Goal: Task Accomplishment & Management: Use online tool/utility

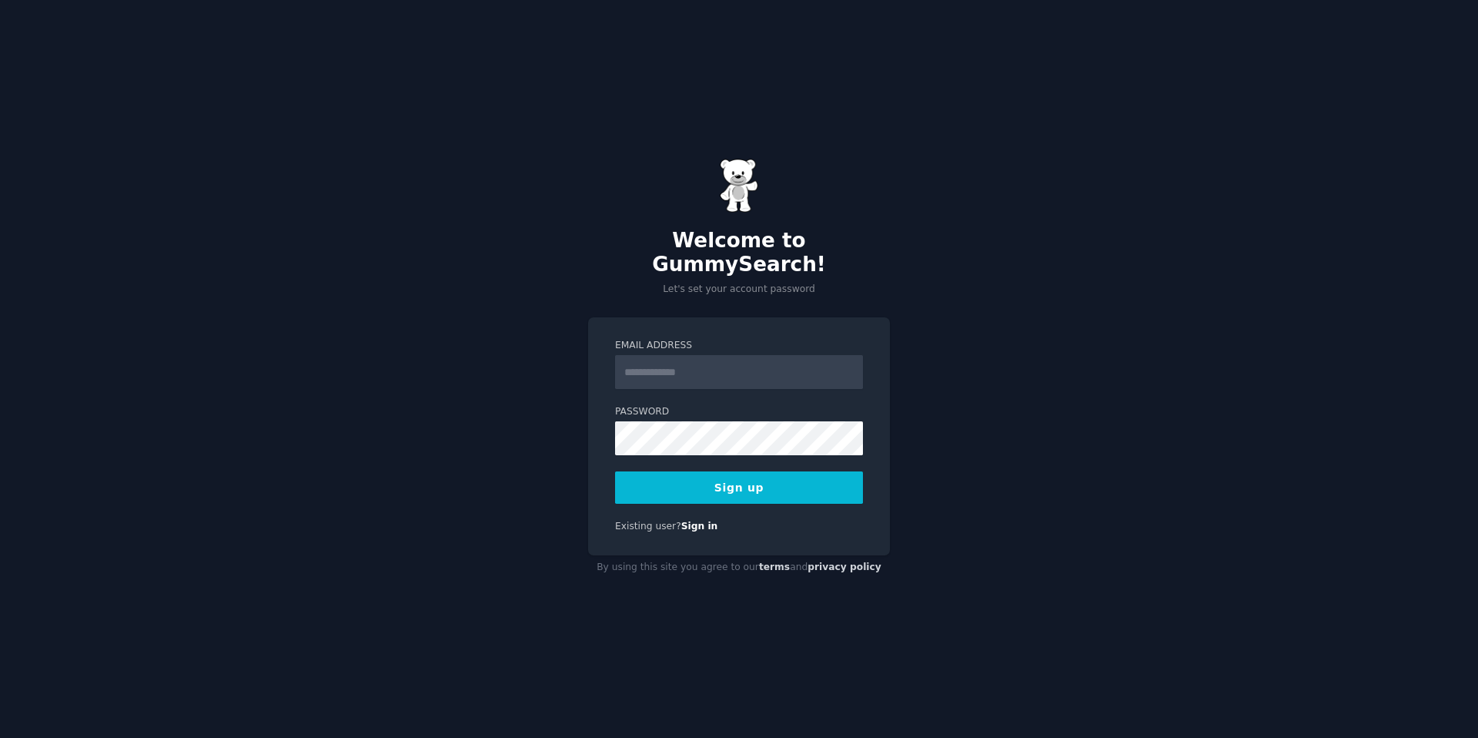
click at [712, 366] on input "Email Address" at bounding box center [739, 372] width 248 height 34
type input "**********"
click at [787, 487] on button "Sign up" at bounding box center [739, 487] width 248 height 32
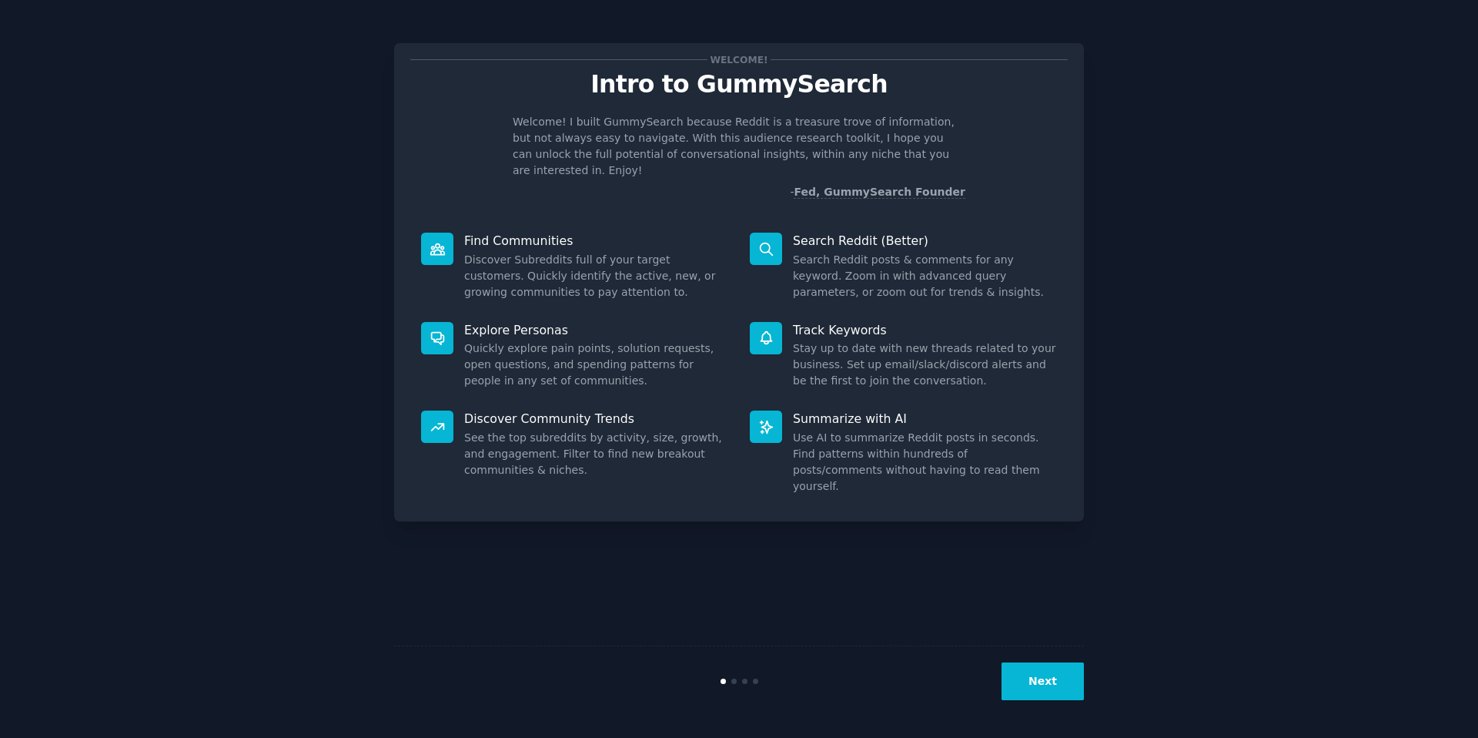
click at [1157, 349] on div "Welcome! Intro to GummySearch Welcome! I built GummySearch because Reddit is a …" at bounding box center [739, 369] width 1435 height 695
click at [1034, 675] on button "Next" at bounding box center [1043, 681] width 82 height 38
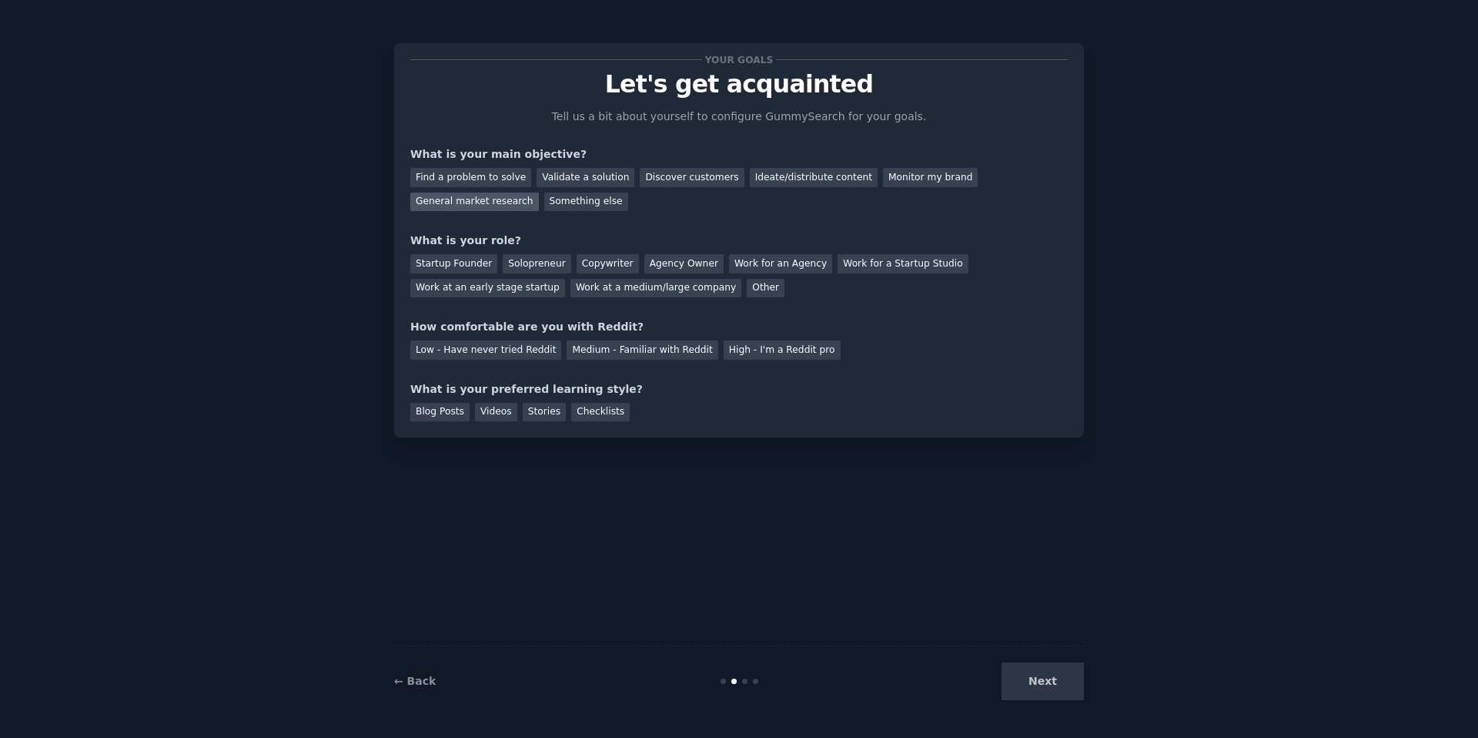
click at [517, 203] on div "General market research" at bounding box center [474, 201] width 129 height 19
click at [924, 180] on div "Monitor my brand" at bounding box center [930, 177] width 95 height 19
click at [723, 287] on div "Startup Founder Solopreneur Copywriter Agency Owner Work for an Agency Work for…" at bounding box center [739, 273] width 658 height 49
click at [747, 289] on div "Other" at bounding box center [766, 288] width 38 height 19
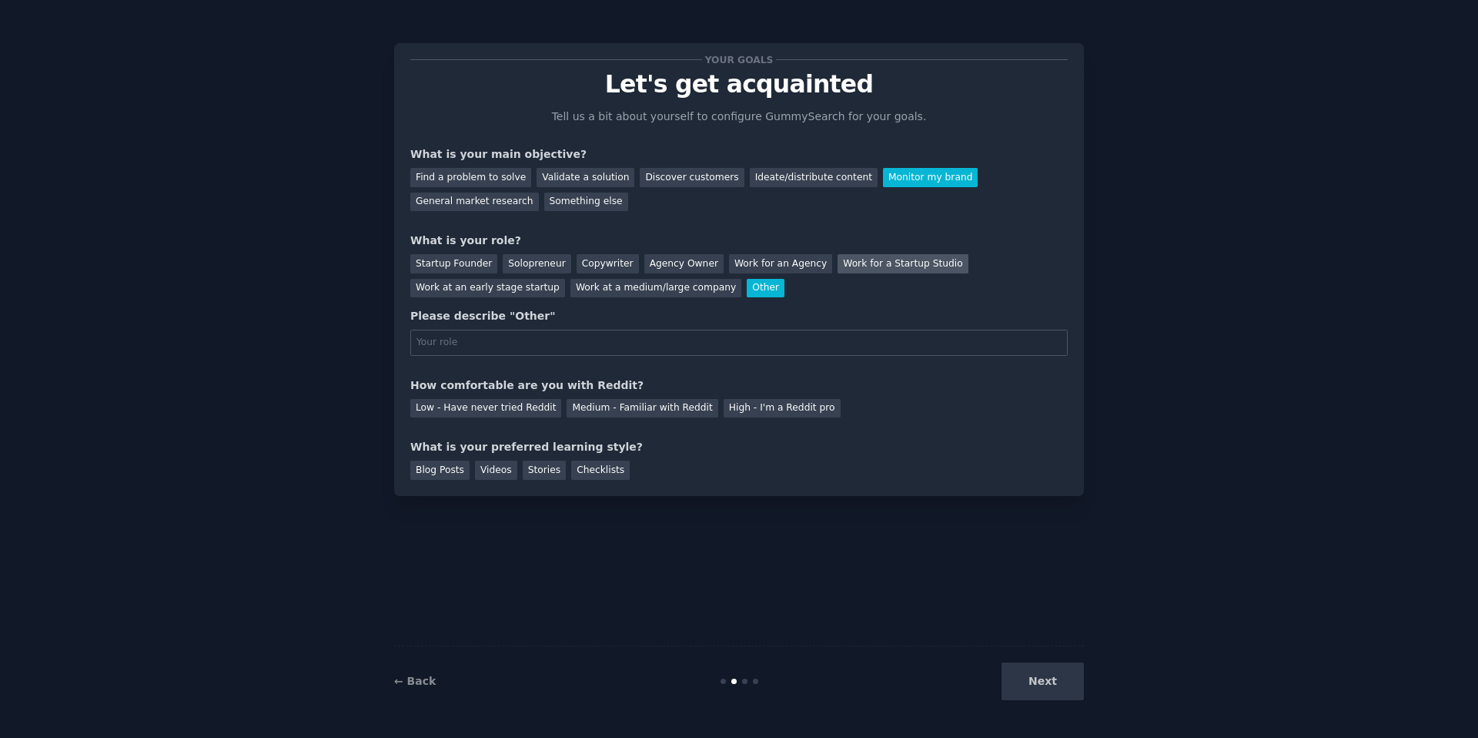
click at [879, 261] on div "Work for a Startup Studio" at bounding box center [903, 263] width 130 height 19
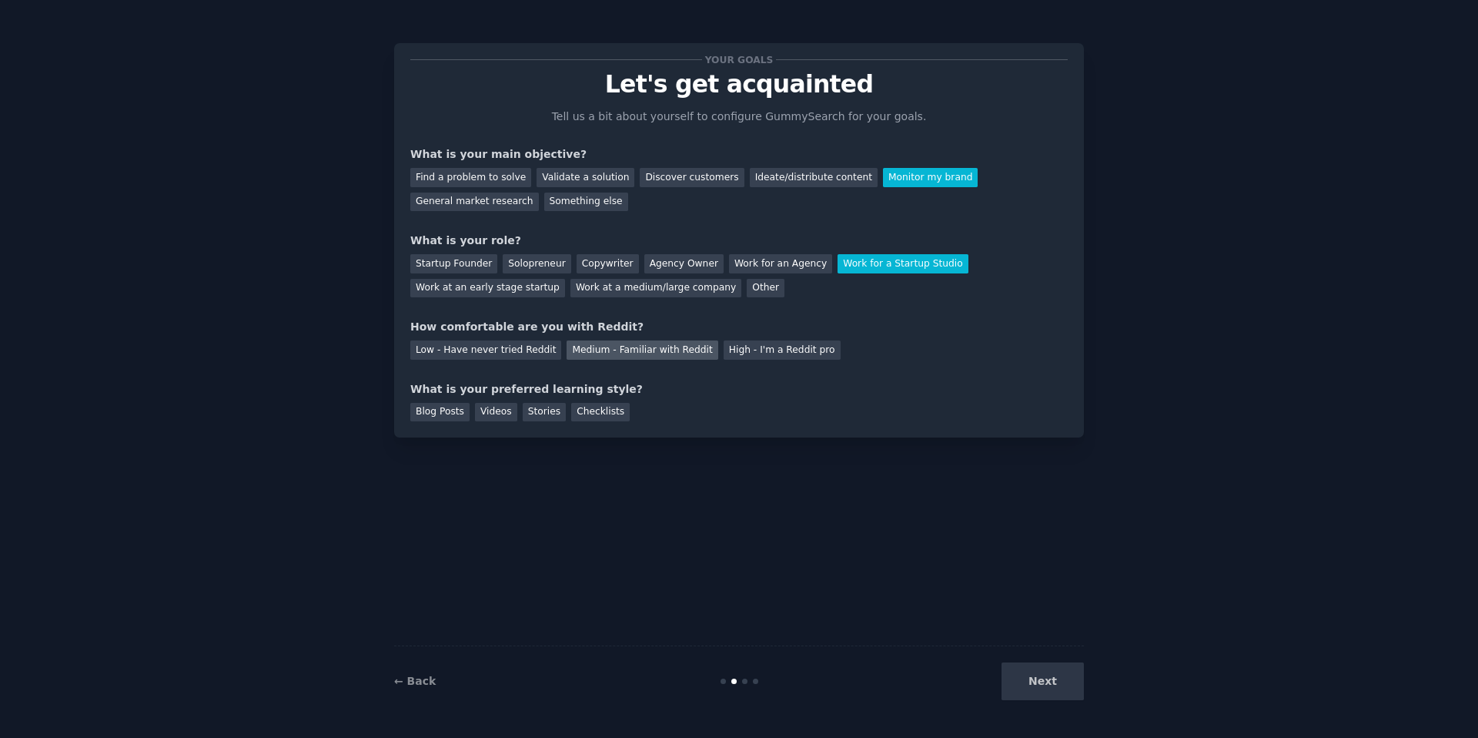
click at [593, 352] on div "Medium - Familiar with Reddit" at bounding box center [642, 349] width 151 height 19
click at [500, 419] on div "Videos" at bounding box center [496, 412] width 42 height 19
click at [594, 414] on div "Checklists" at bounding box center [600, 412] width 59 height 19
click at [1033, 674] on button "Next" at bounding box center [1043, 681] width 82 height 38
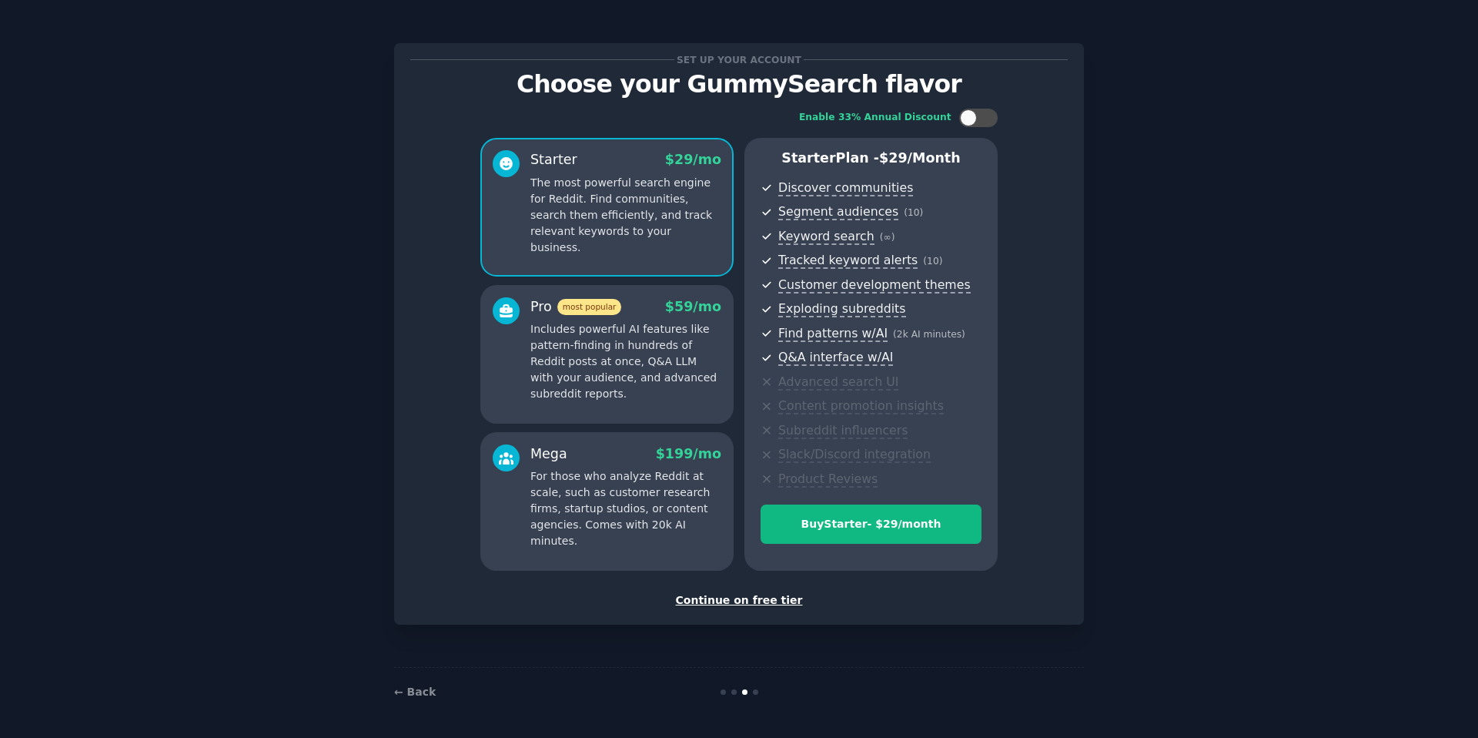
click at [782, 597] on div "Continue on free tier" at bounding box center [739, 600] width 658 height 16
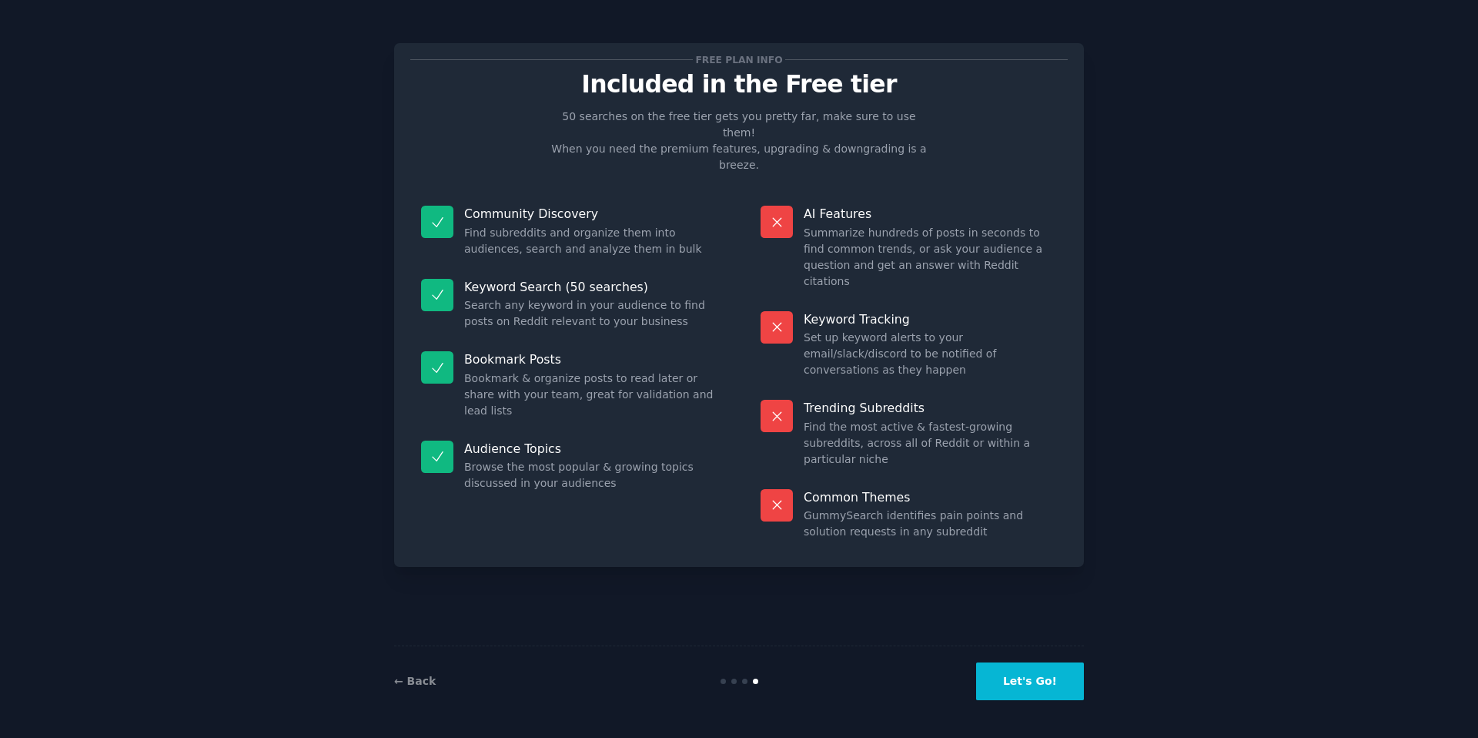
click at [1013, 681] on button "Let's Go!" at bounding box center [1030, 681] width 108 height 38
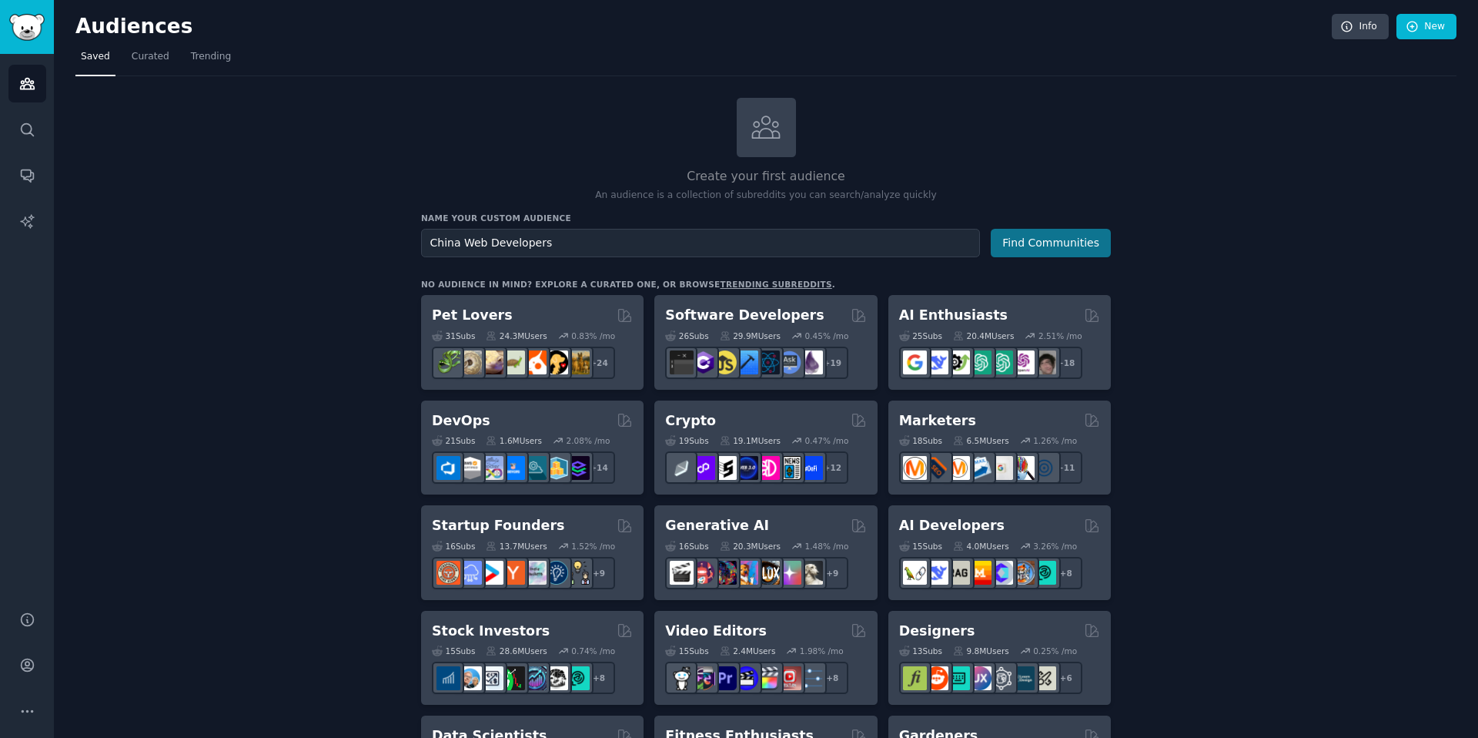
type input "China Web Developers"
click at [1035, 251] on button "Find Communities" at bounding box center [1051, 243] width 120 height 28
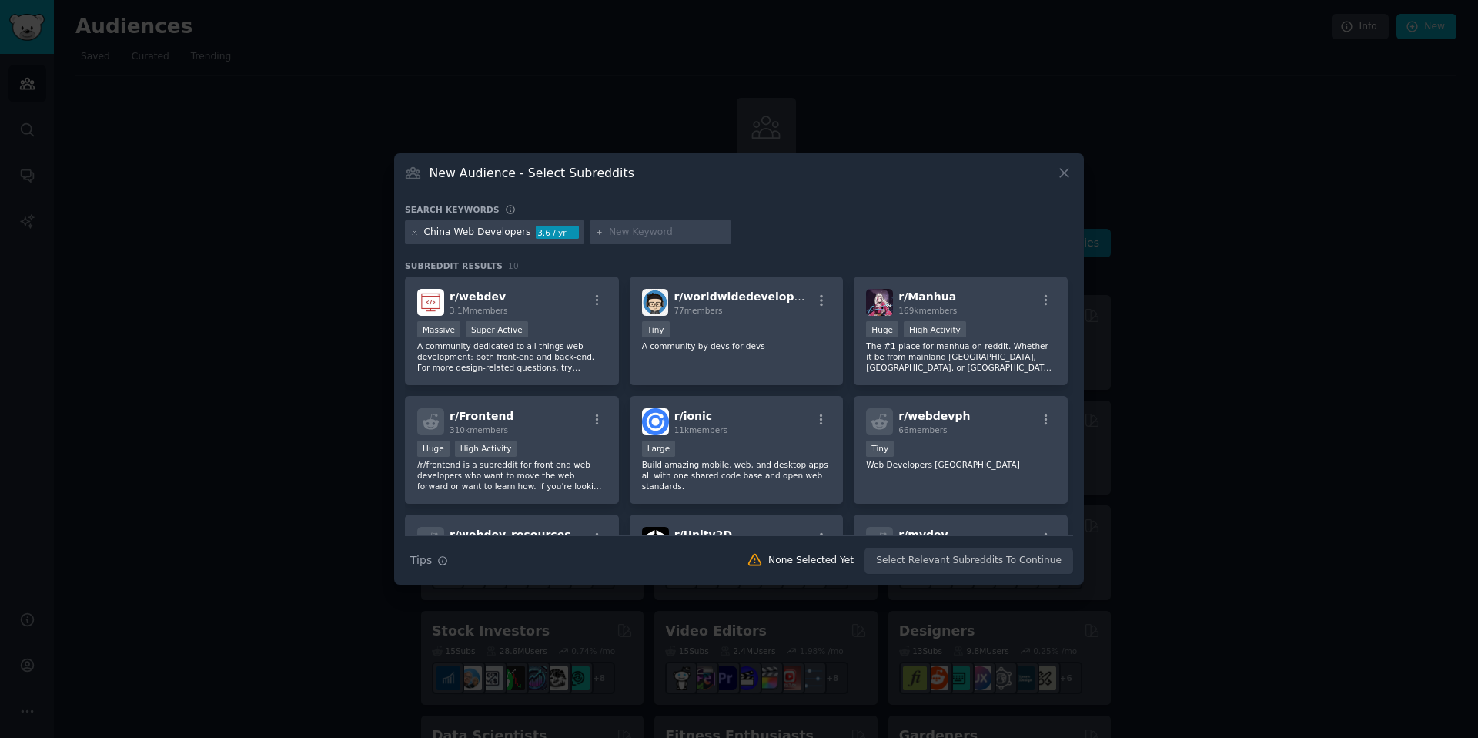
click at [609, 233] on input "text" at bounding box center [667, 233] width 117 height 14
type input "china marketing"
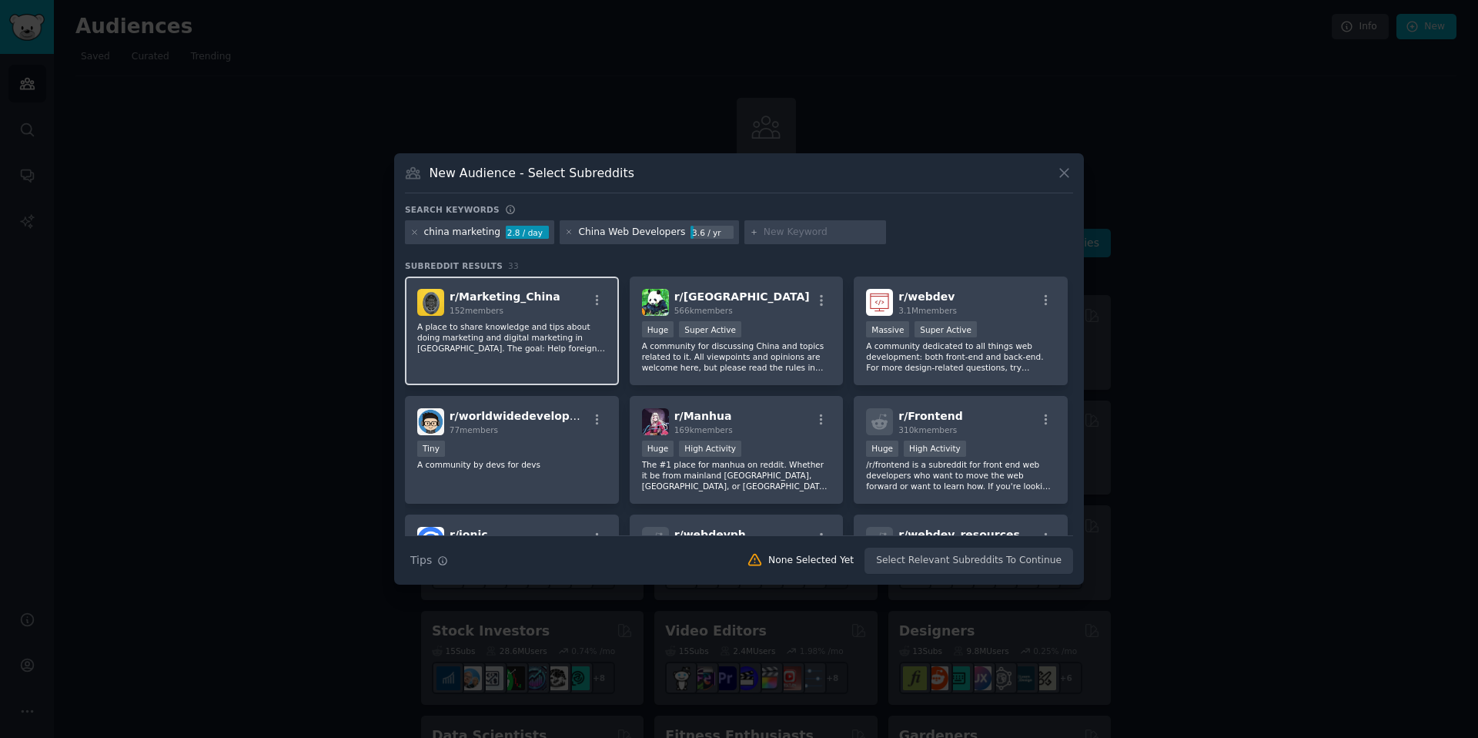
click at [557, 331] on p "A place to share knowledge and tips about doing marketing and digital marketing…" at bounding box center [511, 337] width 189 height 32
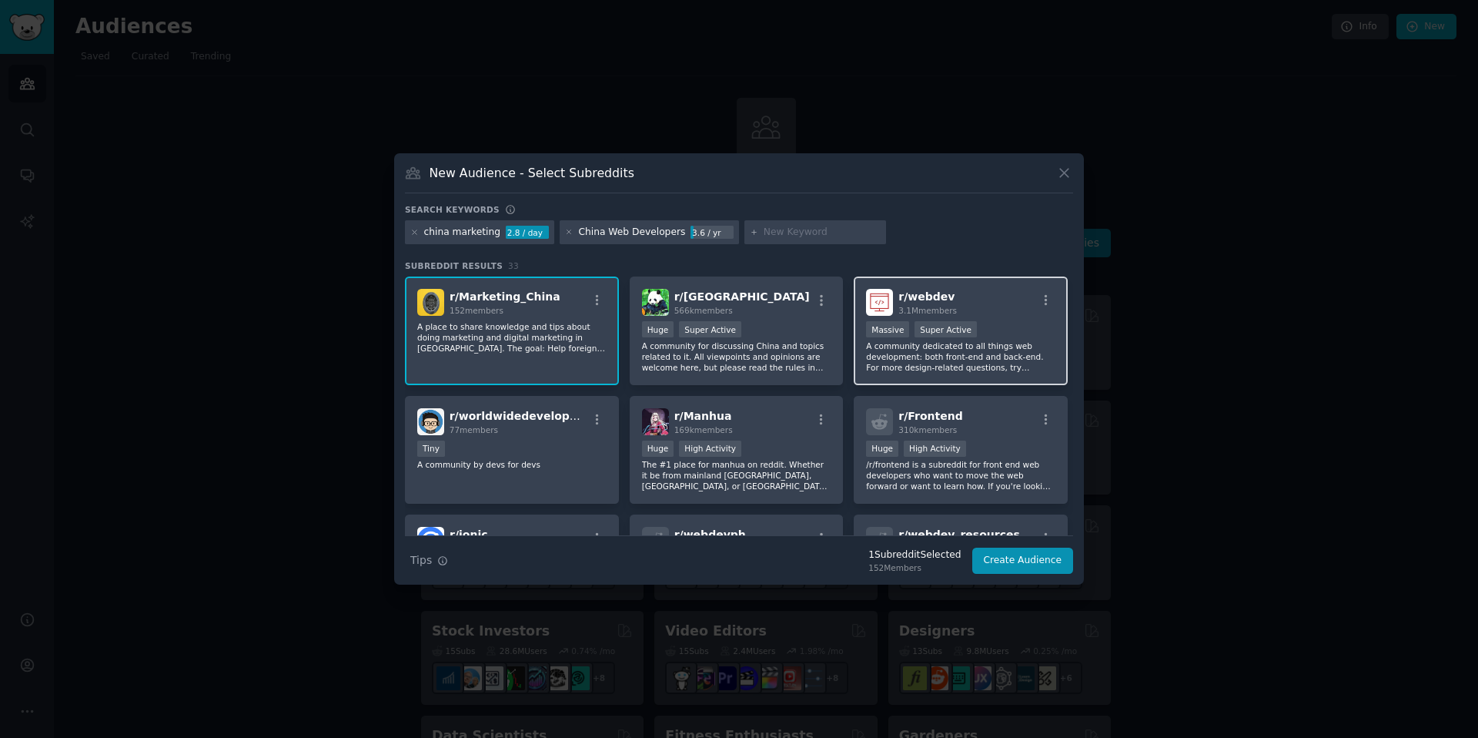
click at [886, 363] on p "A community dedicated to all things web development: both front-end and back-en…" at bounding box center [960, 356] width 189 height 32
click at [786, 232] on input "text" at bounding box center [822, 233] width 117 height 14
type input "c"
type input "web perf"
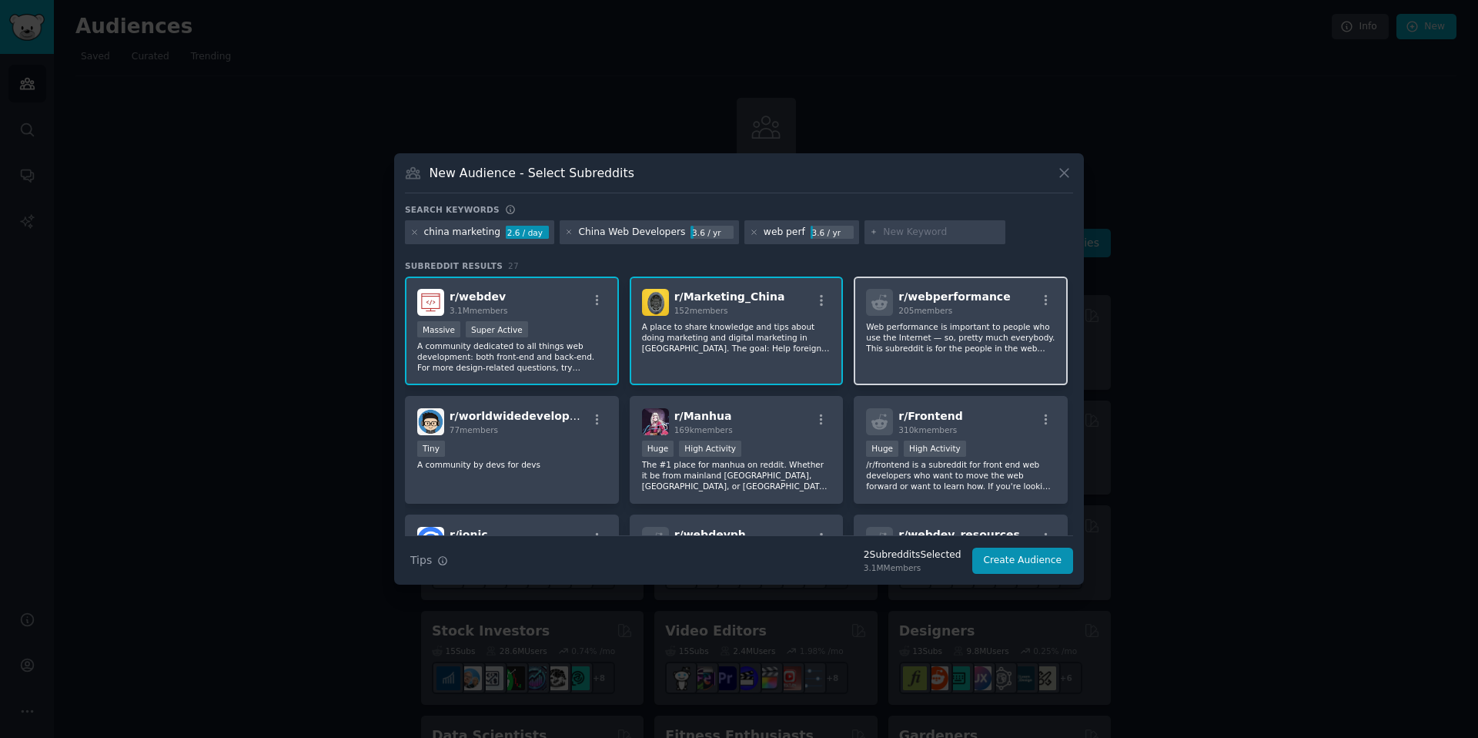
click at [936, 349] on p "Web performance is important to people who use the Internet — so, pretty much e…" at bounding box center [960, 337] width 189 height 32
click at [883, 230] on input "text" at bounding box center [941, 233] width 117 height 14
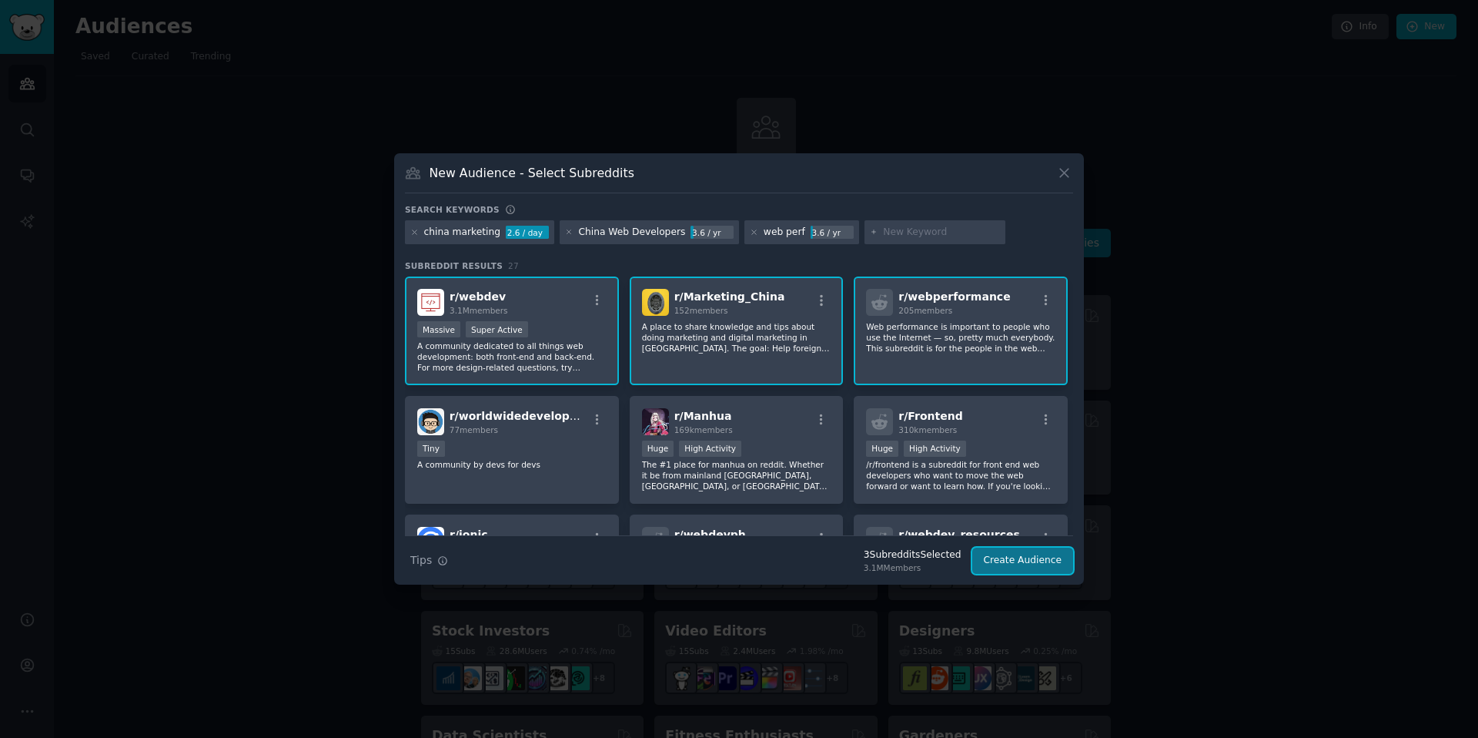
click at [1009, 561] on button "Create Audience" at bounding box center [1023, 560] width 102 height 26
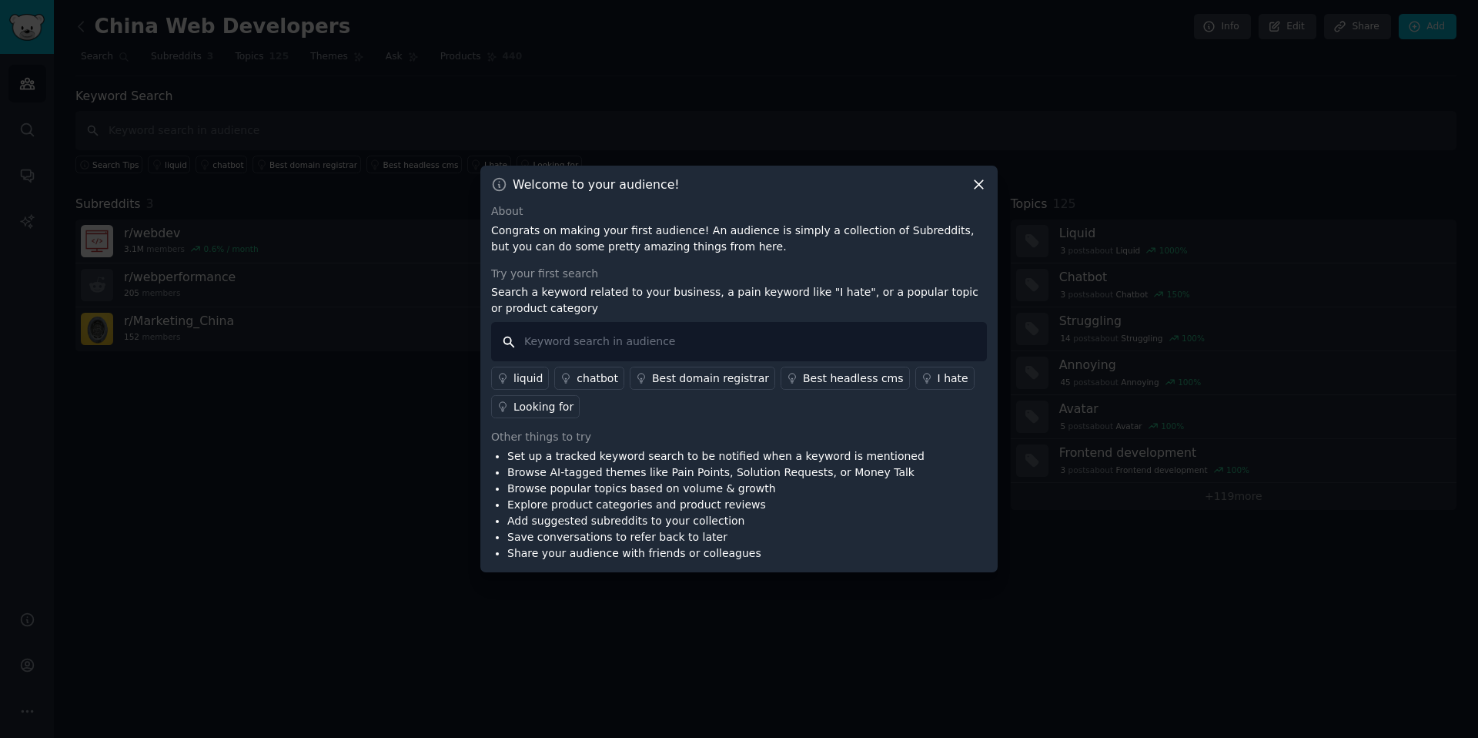
click at [636, 352] on input "text" at bounding box center [739, 341] width 496 height 39
type input "chinafy"
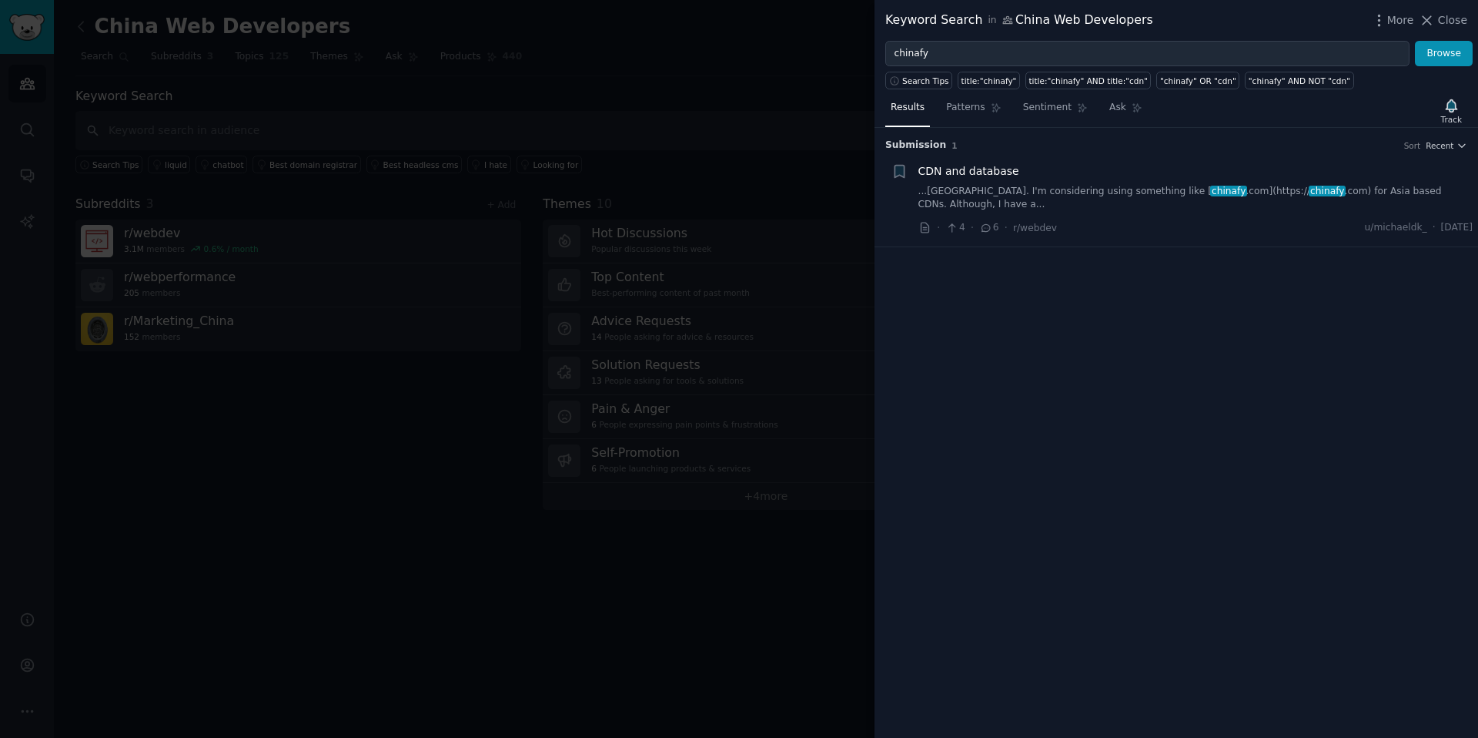
click at [1083, 190] on link "...China. I'm considering using something like [ chinafy .com](https:// chinafy…" at bounding box center [1196, 198] width 555 height 27
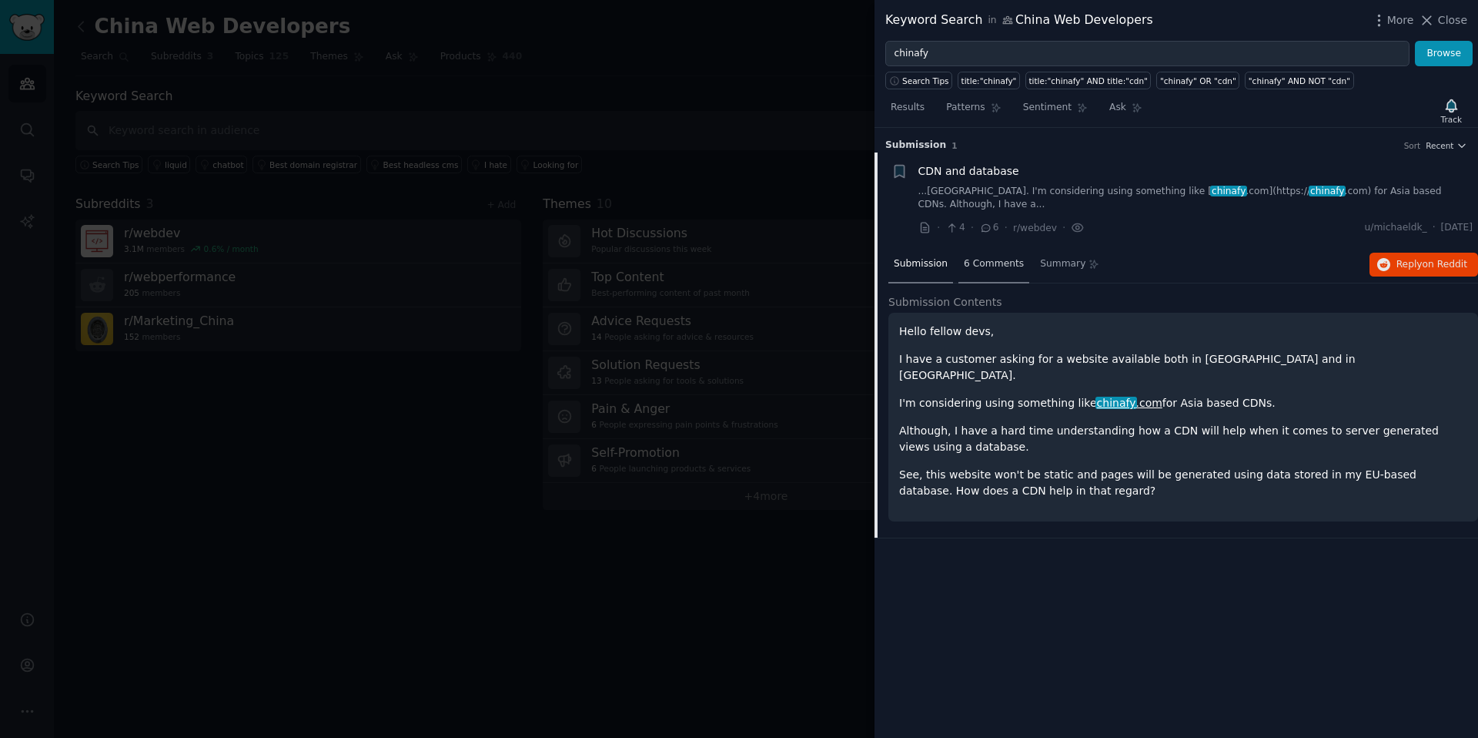
click at [964, 257] on span "6 Comments" at bounding box center [994, 264] width 60 height 14
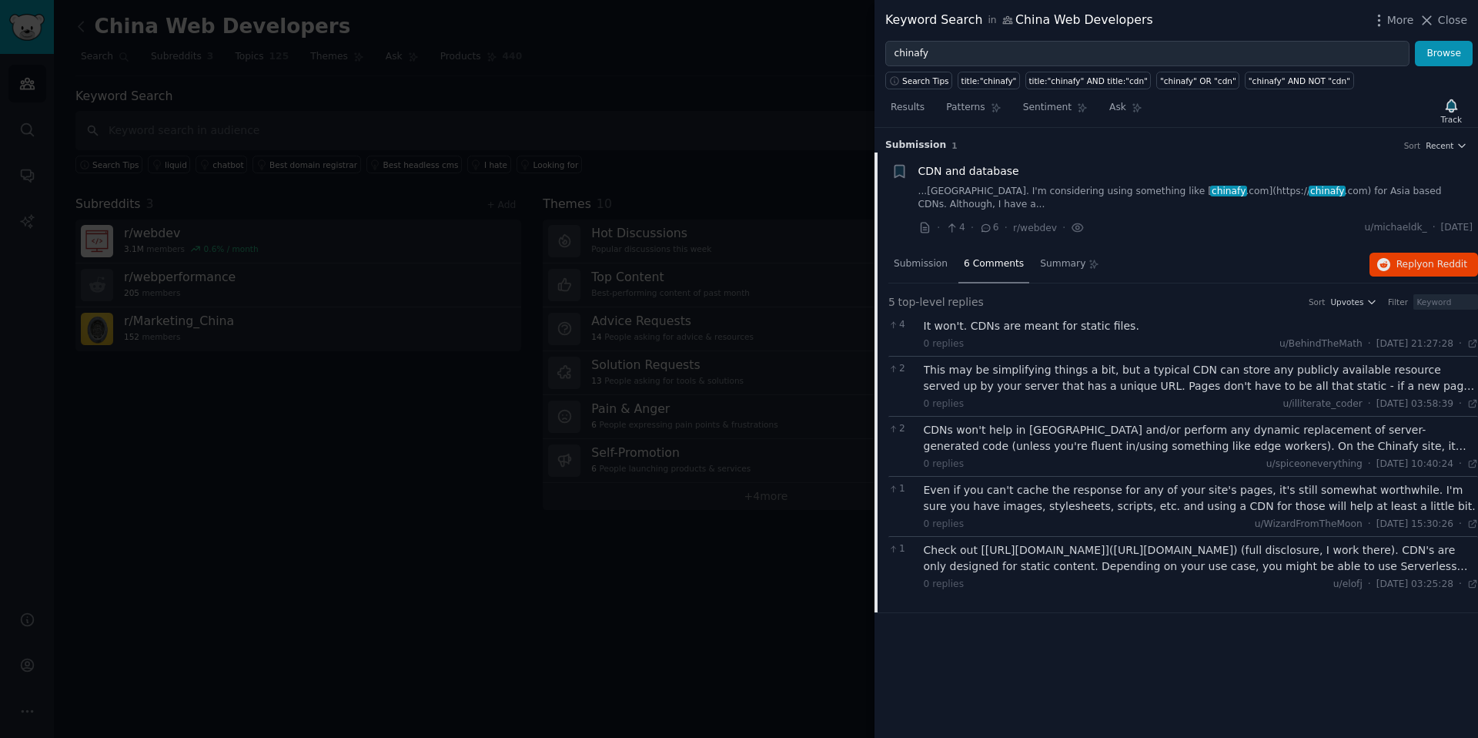
click at [1129, 430] on div "CDNs won't help in China and/or perform any dynamic replacement of server-gener…" at bounding box center [1201, 438] width 555 height 32
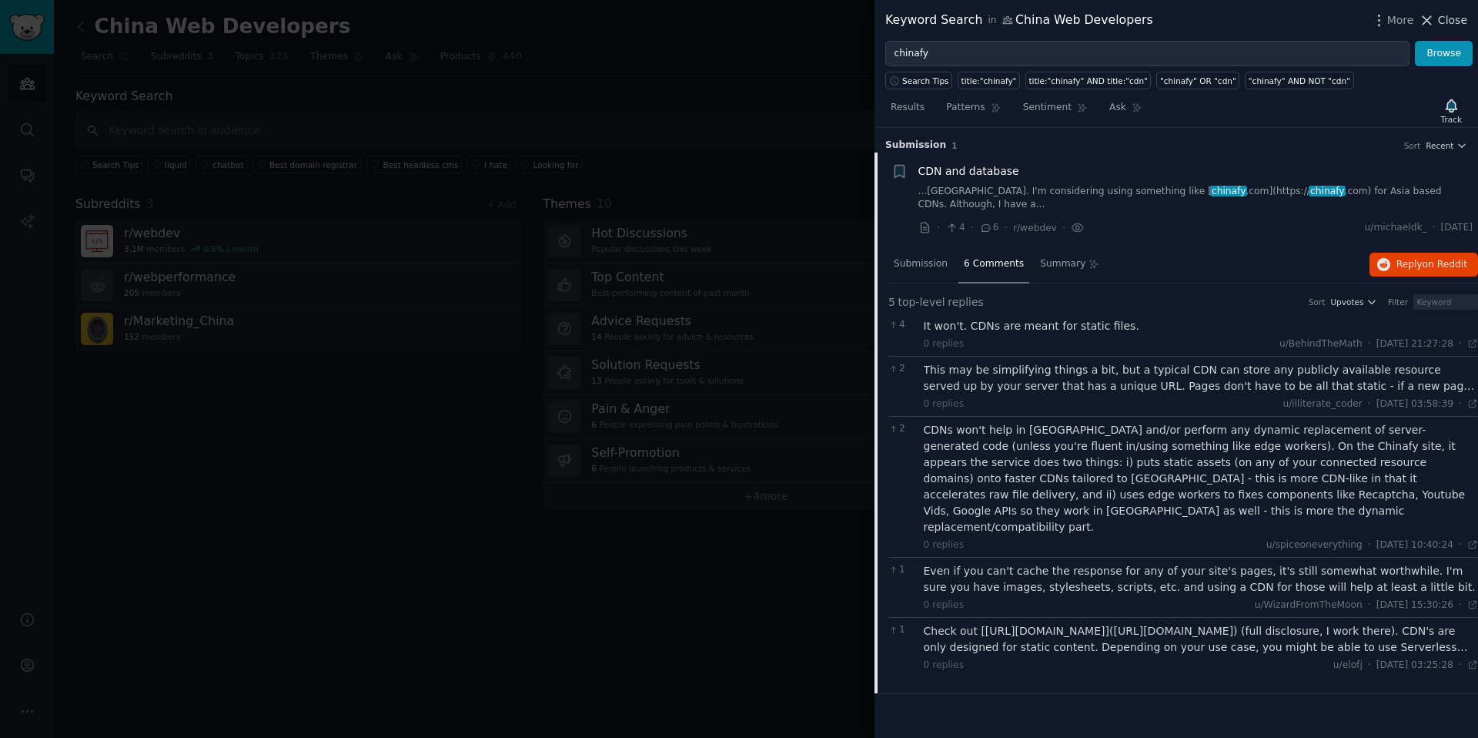
click at [1431, 17] on icon at bounding box center [1428, 20] width 8 height 8
